Goal: Information Seeking & Learning: Learn about a topic

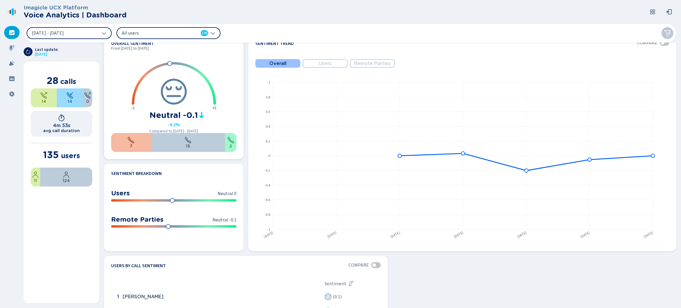
scroll to position [310, 0]
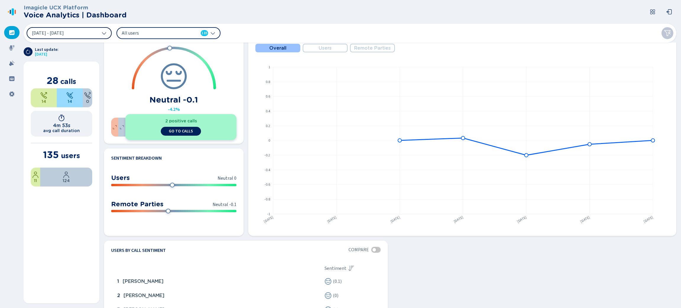
click at [107, 33] on button "[DATE] - [DATE]" at bounding box center [69, 33] width 85 height 12
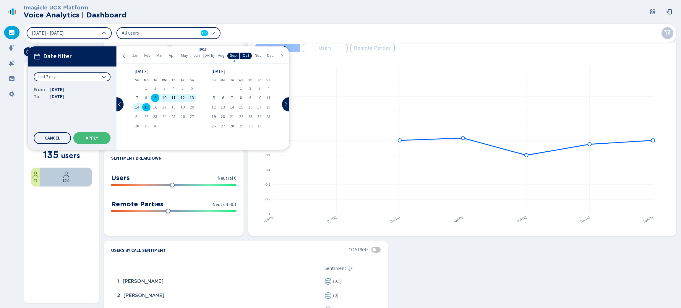
click at [100, 73] on div "Last 7 days" at bounding box center [72, 76] width 77 height 9
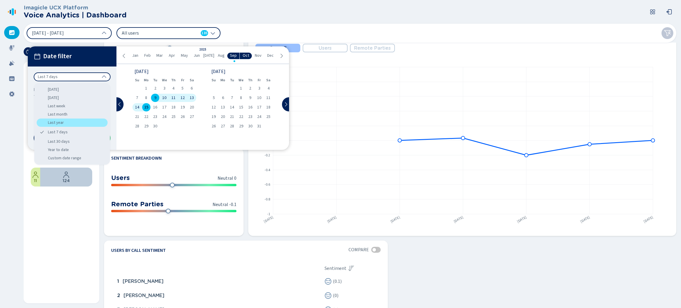
click at [74, 120] on div "Last year" at bounding box center [72, 122] width 71 height 8
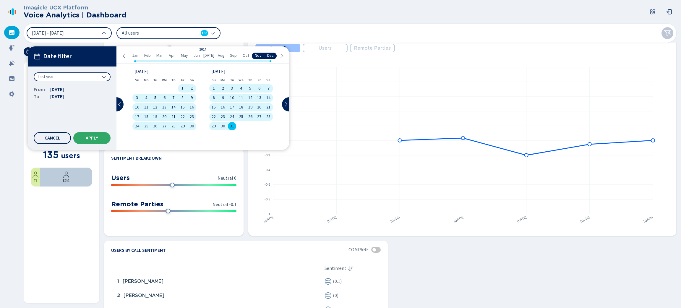
click at [89, 132] on button "Apply" at bounding box center [91, 138] width 37 height 12
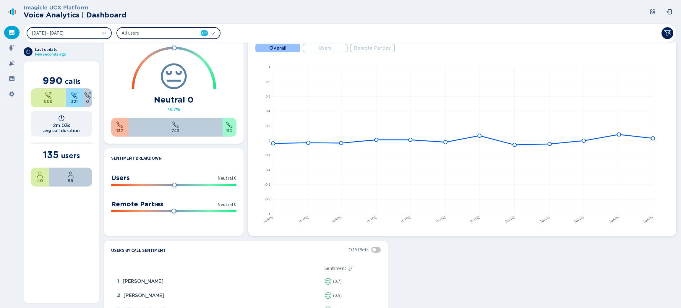
click at [317, 52] on rect at bounding box center [461, 140] width 412 height 176
click at [365, 47] on span "Remote Parties" at bounding box center [372, 48] width 37 height 5
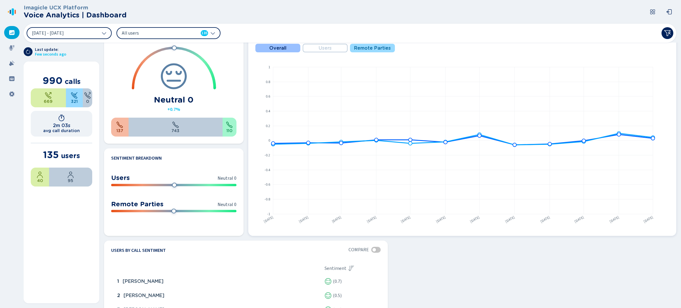
click at [324, 51] on button "Users" at bounding box center [325, 48] width 45 height 9
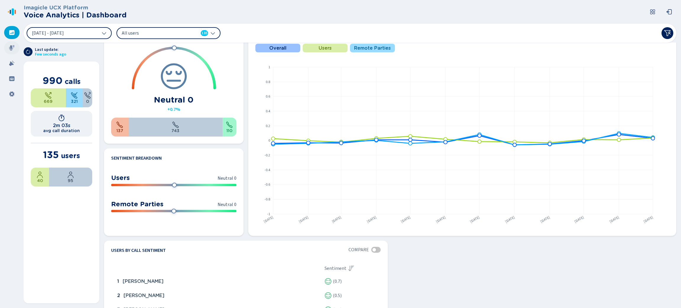
click at [9, 51] on div at bounding box center [11, 47] width 15 height 13
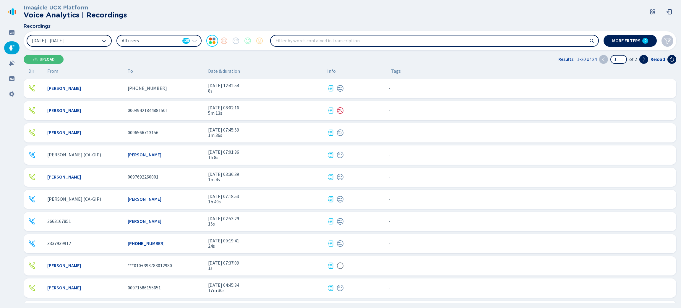
click at [104, 44] on button "[DATE] - [DATE]" at bounding box center [69, 41] width 85 height 12
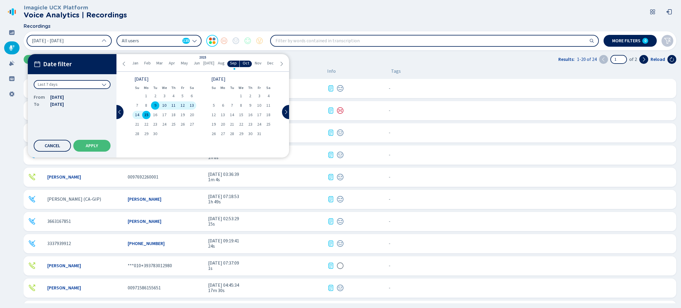
click at [96, 85] on div "Last 7 days" at bounding box center [72, 84] width 77 height 9
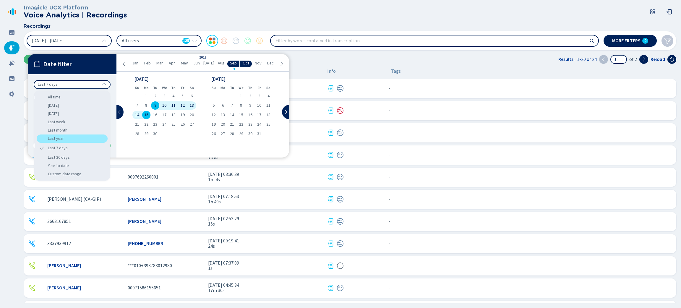
click at [78, 140] on div "Last year" at bounding box center [72, 138] width 71 height 8
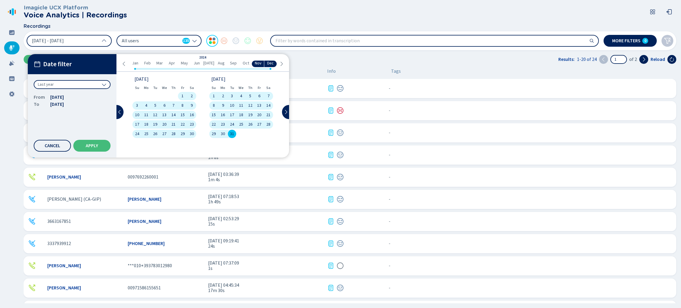
click at [96, 154] on div "Date filter Last year From [DATE] To [DATE] Cancel Apply" at bounding box center [72, 105] width 89 height 103
click at [96, 150] on button "Apply" at bounding box center [91, 146] width 37 height 12
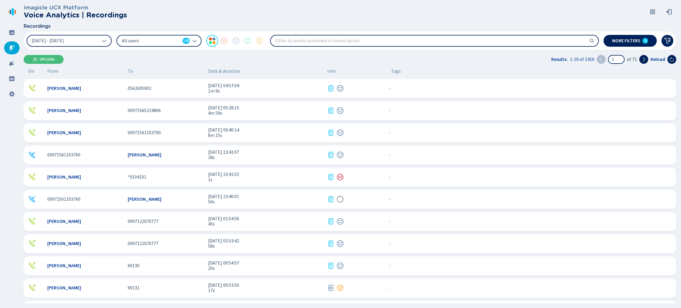
click at [341, 47] on div "[DATE] - [DATE] All users 135 More filters 0" at bounding box center [350, 40] width 652 height 19
click at [342, 42] on input "search" at bounding box center [434, 40] width 327 height 11
type input "credit card"
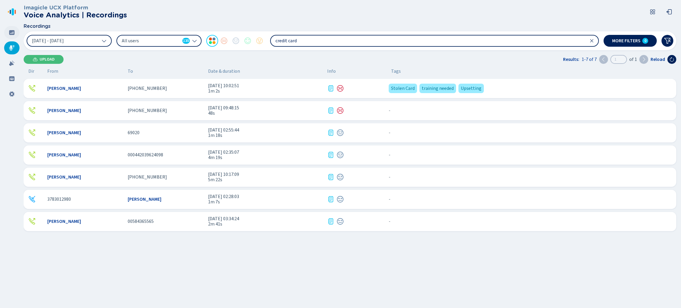
click at [14, 30] on icon at bounding box center [11, 32] width 5 height 5
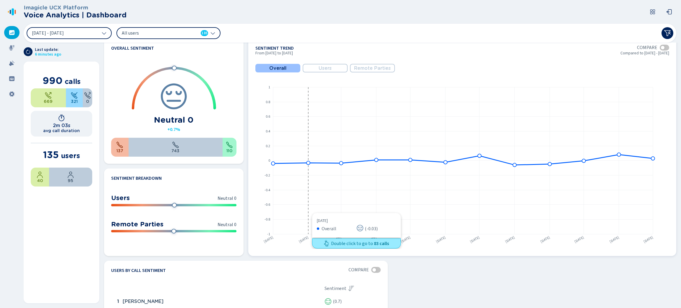
scroll to position [128, 0]
